Goal: Task Accomplishment & Management: Complete application form

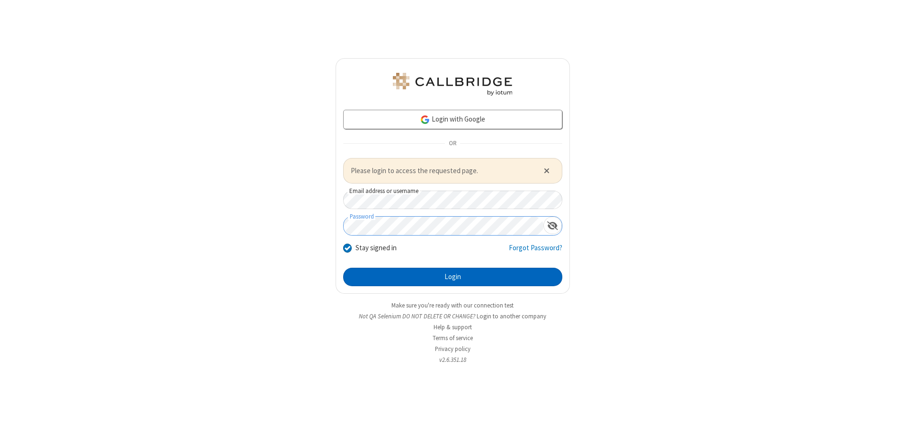
click at [452, 277] on button "Login" at bounding box center [452, 277] width 219 height 19
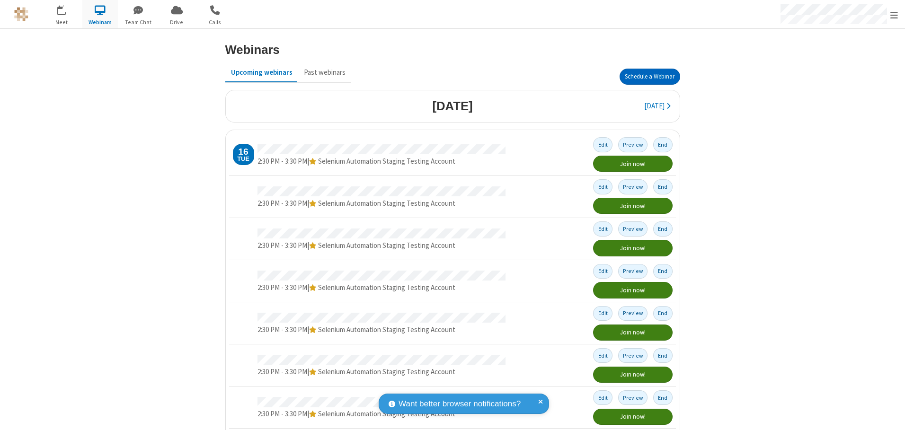
click at [646, 77] on button "Schedule a Webinar" at bounding box center [649, 77] width 61 height 16
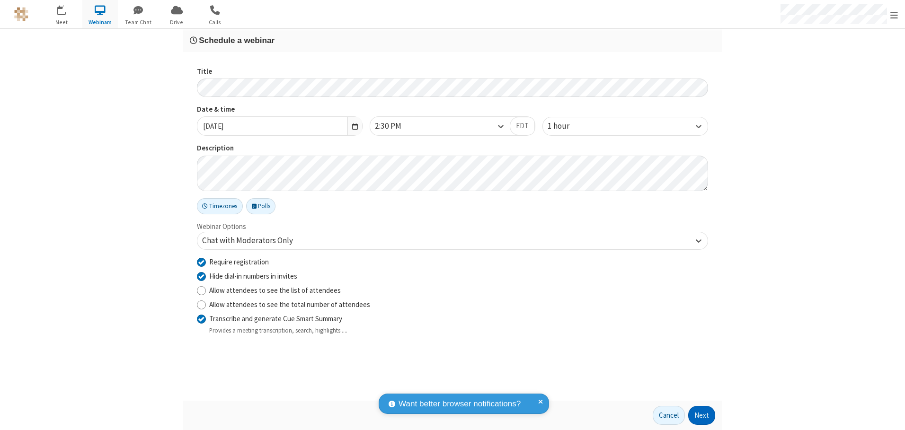
click at [702, 416] on button "Next" at bounding box center [701, 415] width 27 height 19
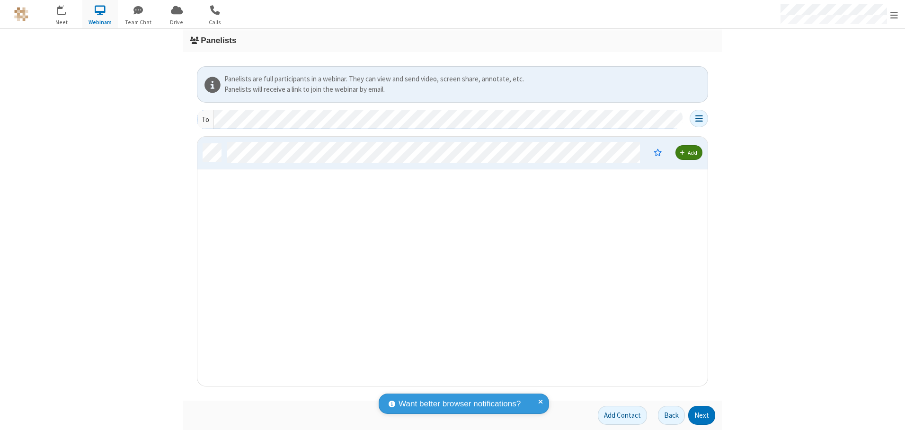
scroll to position [242, 503]
click at [702, 416] on button "Next" at bounding box center [701, 415] width 27 height 19
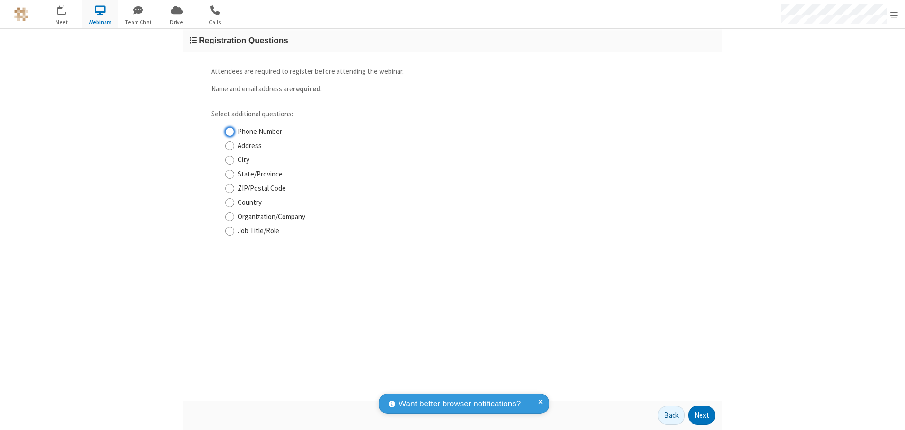
click at [230, 132] on input "Phone Number" at bounding box center [229, 132] width 9 height 10
checkbox input "true"
click at [702, 416] on button "Next" at bounding box center [701, 415] width 27 height 19
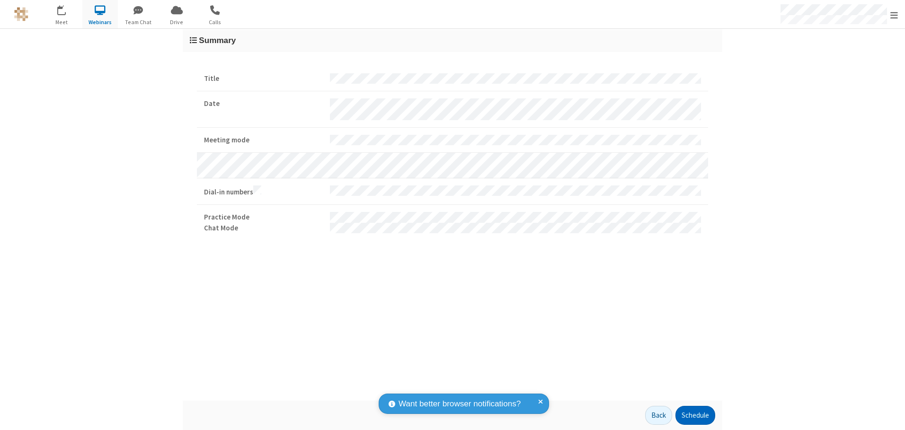
click at [695, 416] on button "Schedule" at bounding box center [695, 415] width 40 height 19
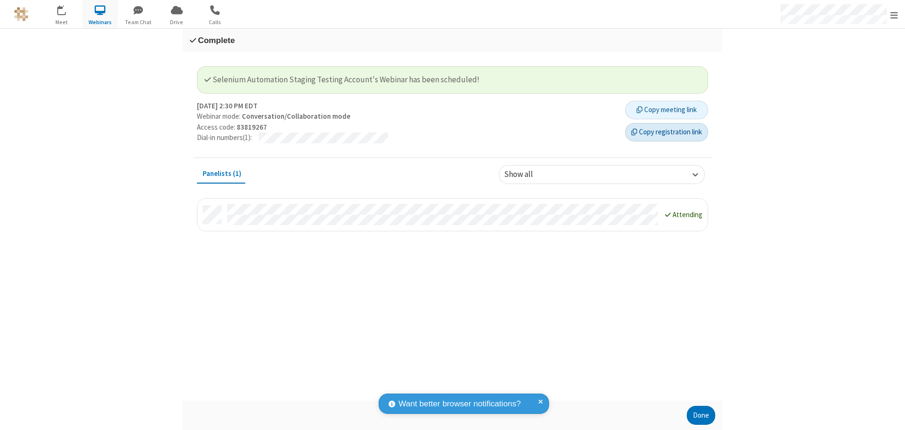
click at [666, 132] on button "Copy registration link" at bounding box center [666, 132] width 83 height 19
click at [701, 416] on button "Done" at bounding box center [701, 415] width 28 height 19
